Goal: Task Accomplishment & Management: Use online tool/utility

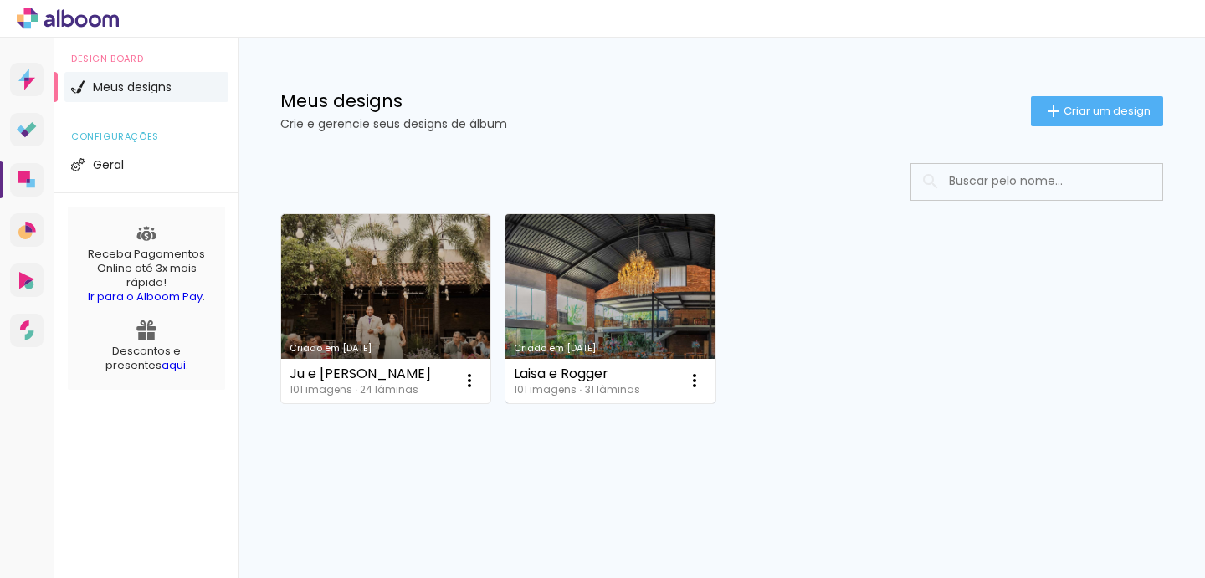
click at [584, 293] on link "Criado em [DATE]" at bounding box center [609, 308] width 209 height 189
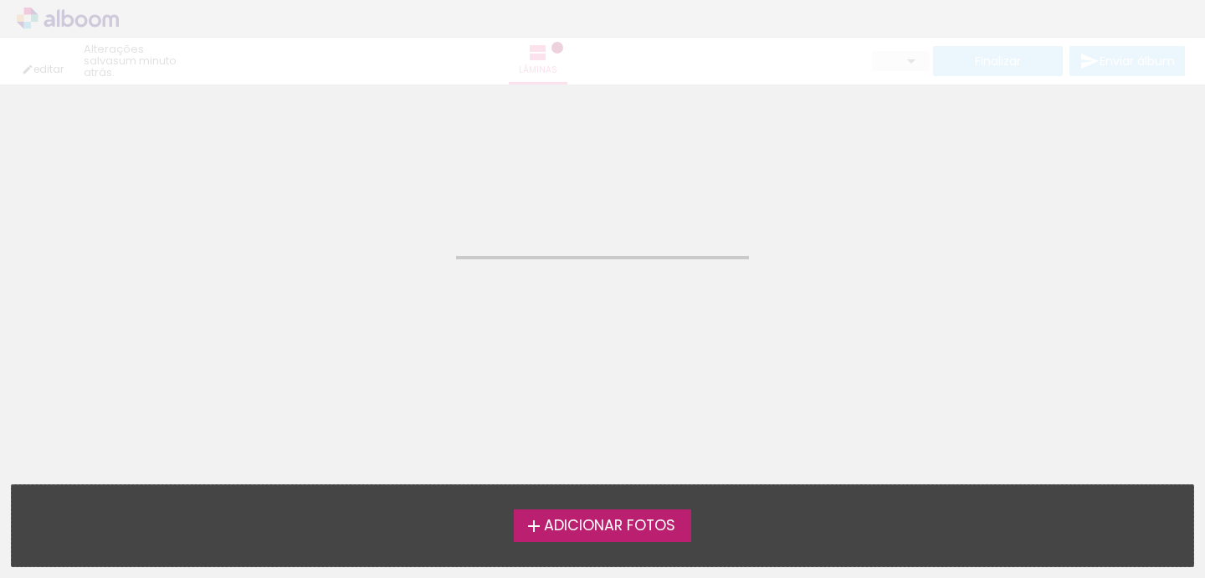
click at [584, 293] on neon-animated-pages "Confirmar Cancelar" at bounding box center [602, 331] width 1205 height 494
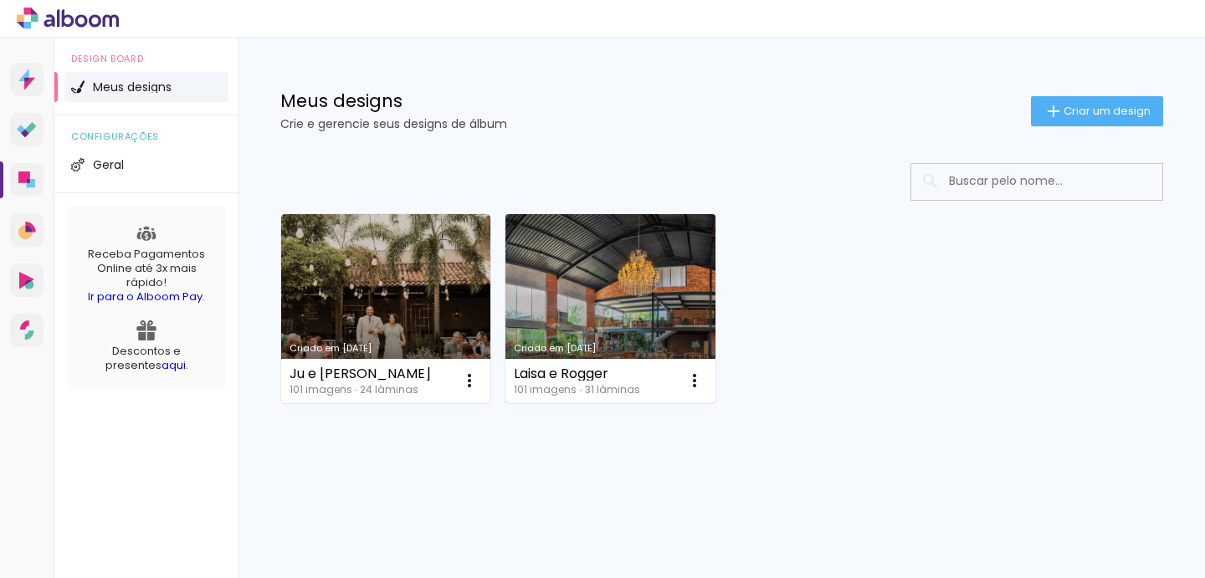
click at [550, 289] on link "Criado em [DATE]" at bounding box center [609, 308] width 209 height 189
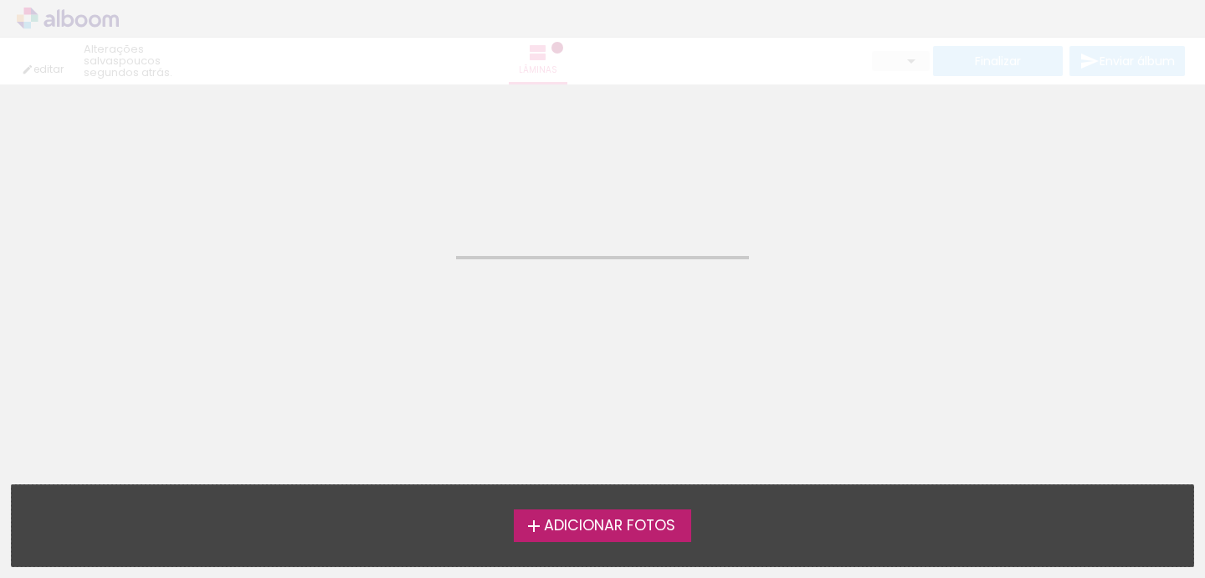
click at [550, 289] on neon-animated-pages "Confirmar Cancelar" at bounding box center [602, 331] width 1205 height 494
